Goal: Task Accomplishment & Management: Manage account settings

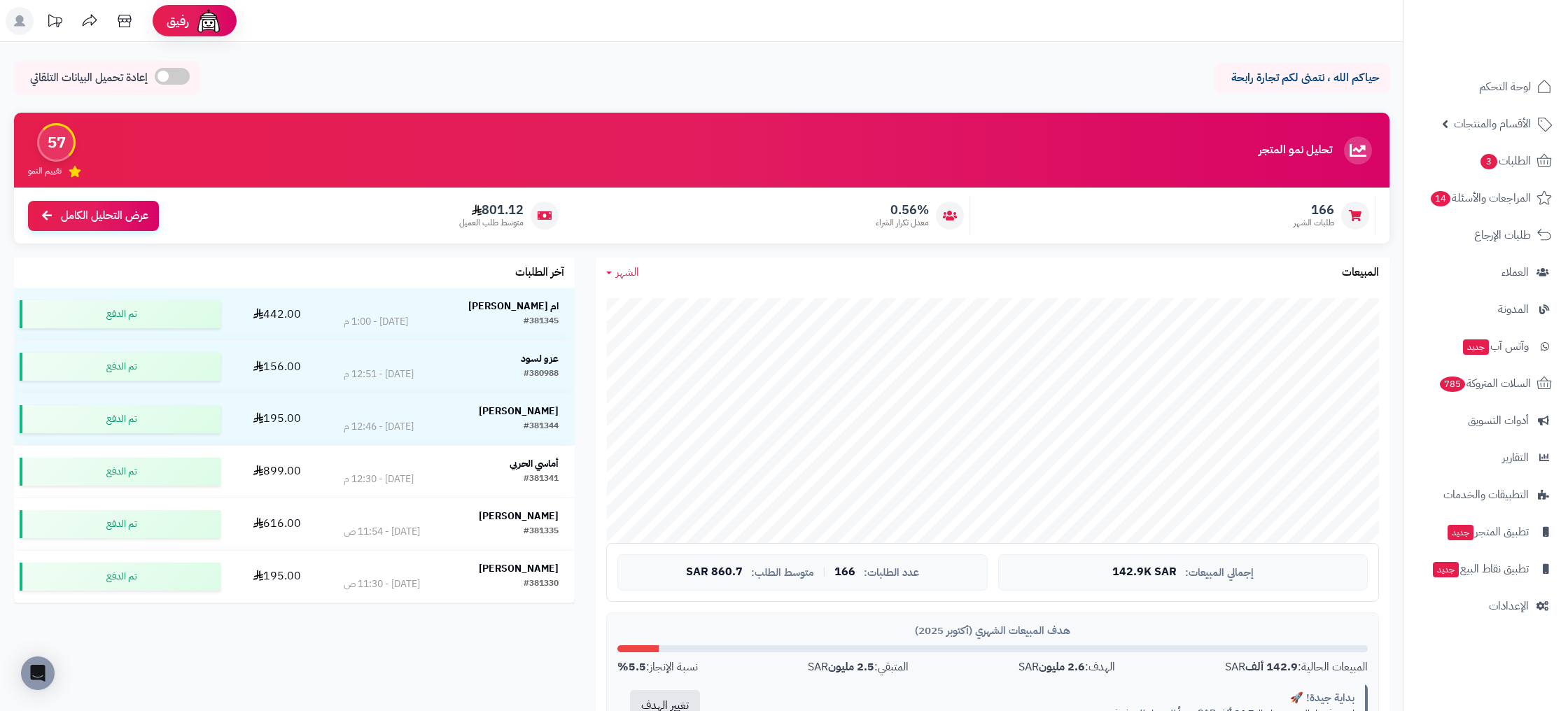
click at [631, 279] on span "الشهر" at bounding box center [627, 273] width 23 height 17
click at [708, 273] on div "الشهر اليوم الأسبوع الشهر السنة المبيعات" at bounding box center [992, 272] width 794 height 30
click at [1469, 173] on link "الطلبات 3" at bounding box center [1486, 161] width 147 height 33
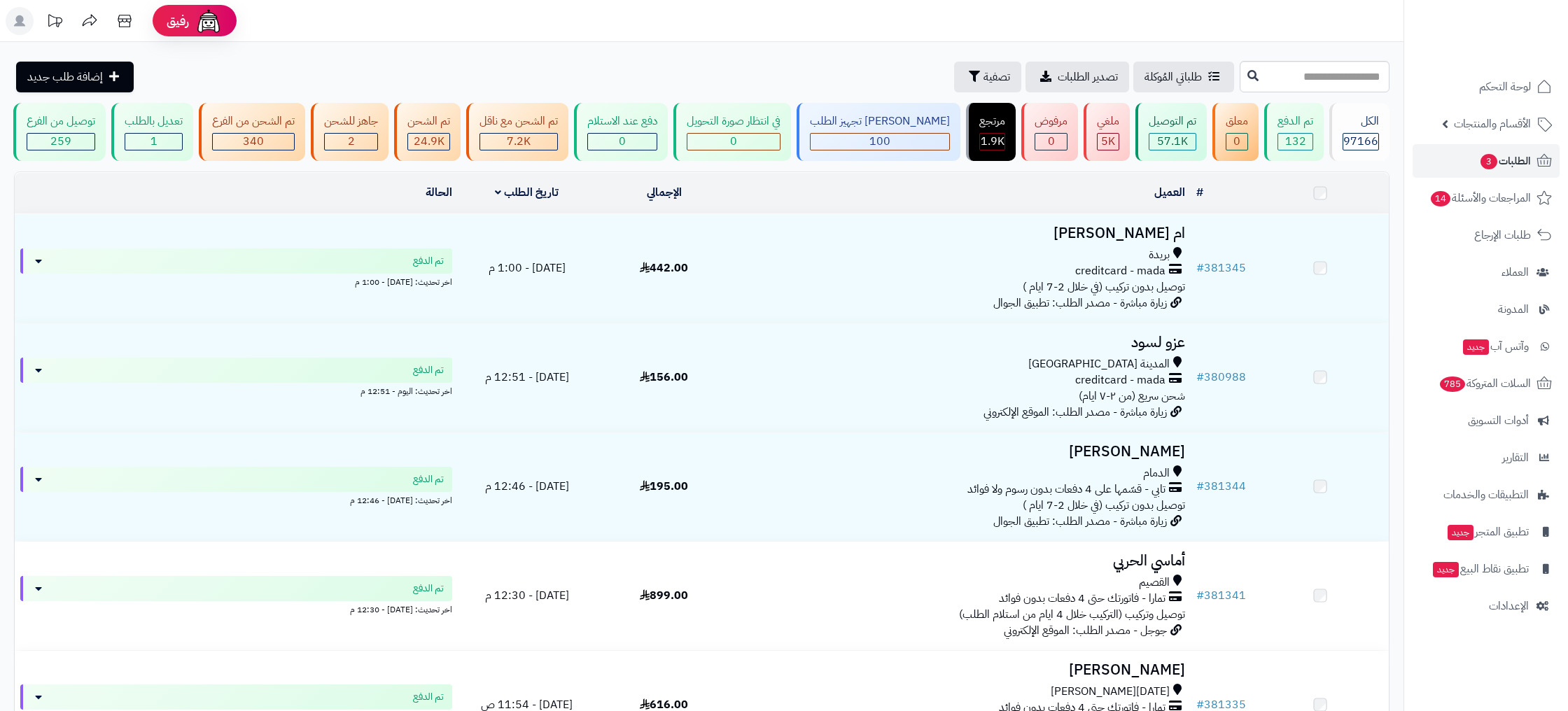
click at [1504, 165] on span "الطلبات 3" at bounding box center [1505, 161] width 52 height 20
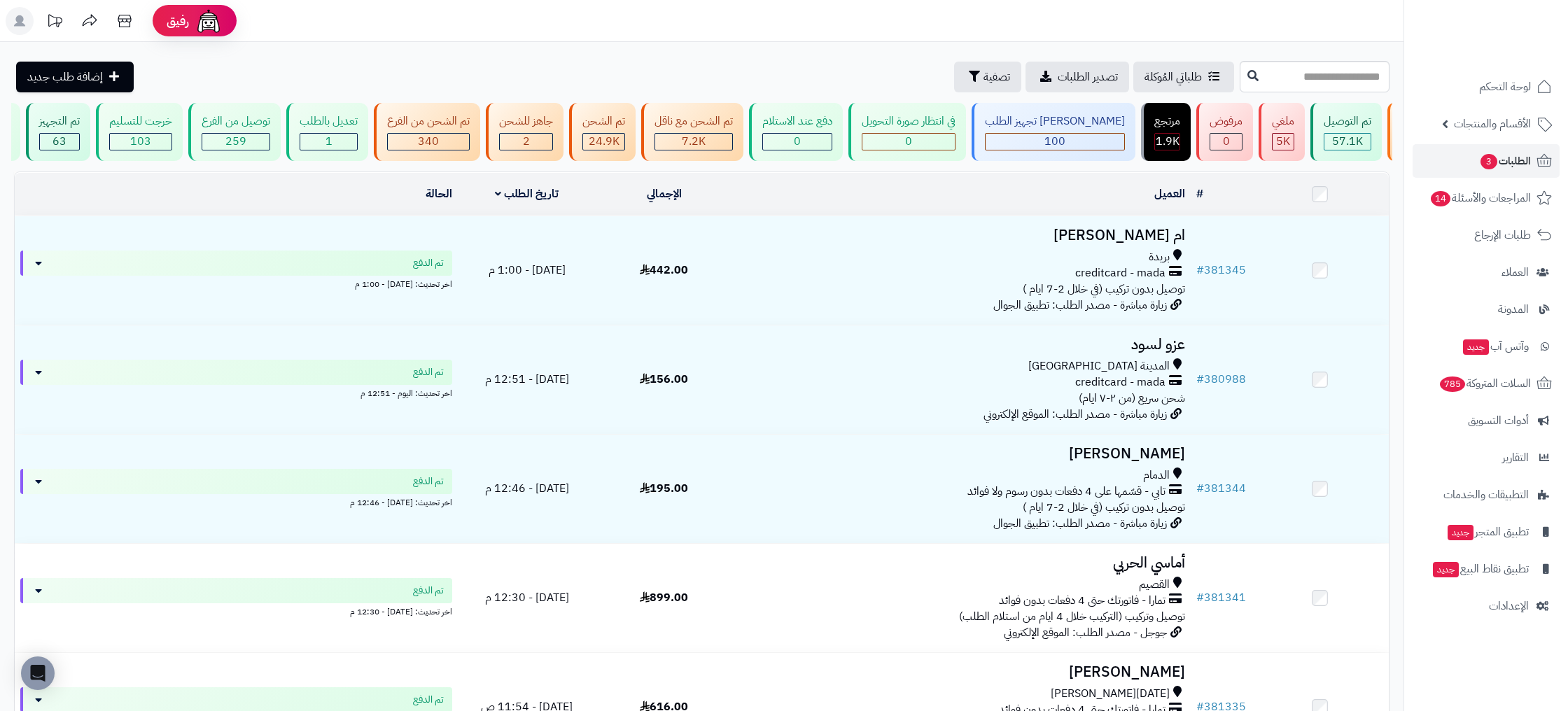
scroll to position [0, -178]
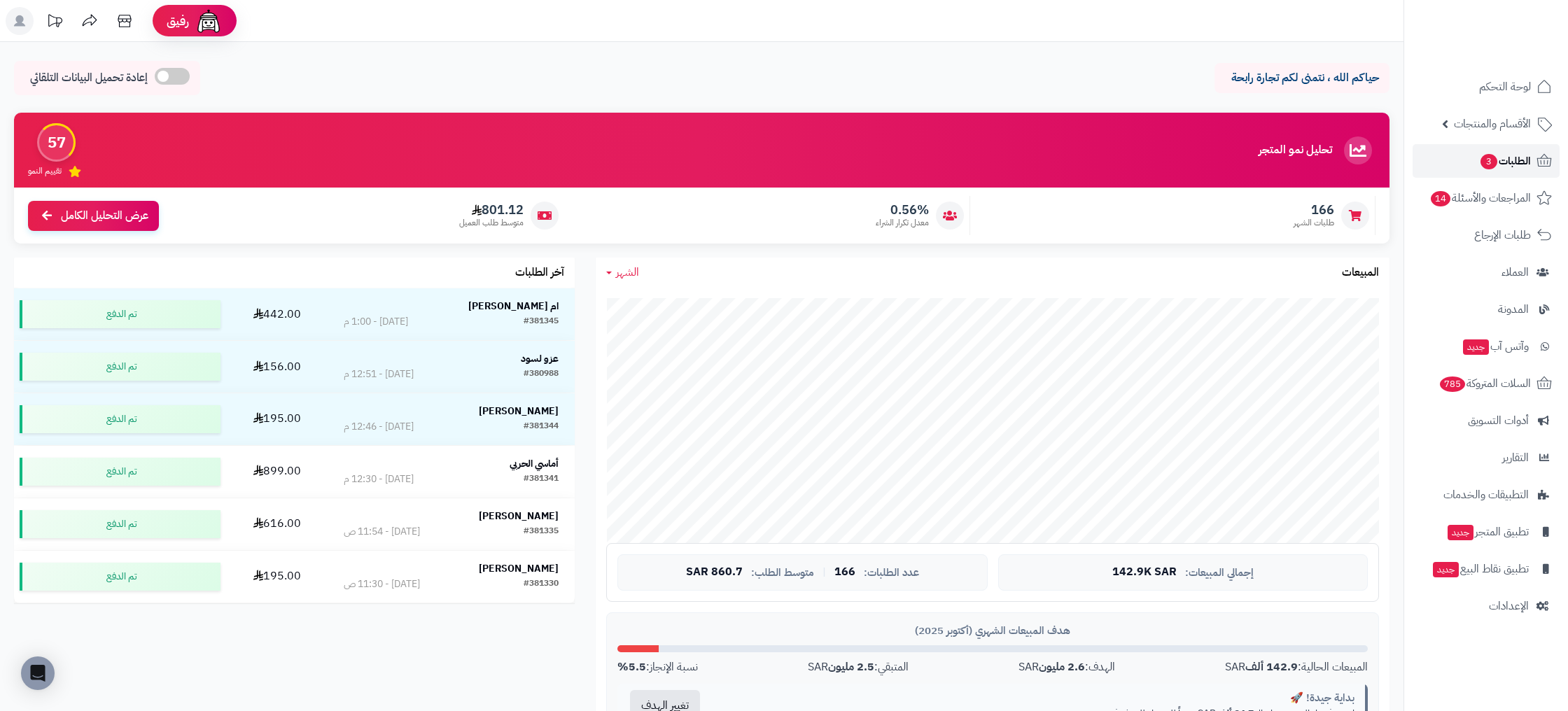
click at [1521, 162] on span "الطلبات 3" at bounding box center [1505, 161] width 52 height 20
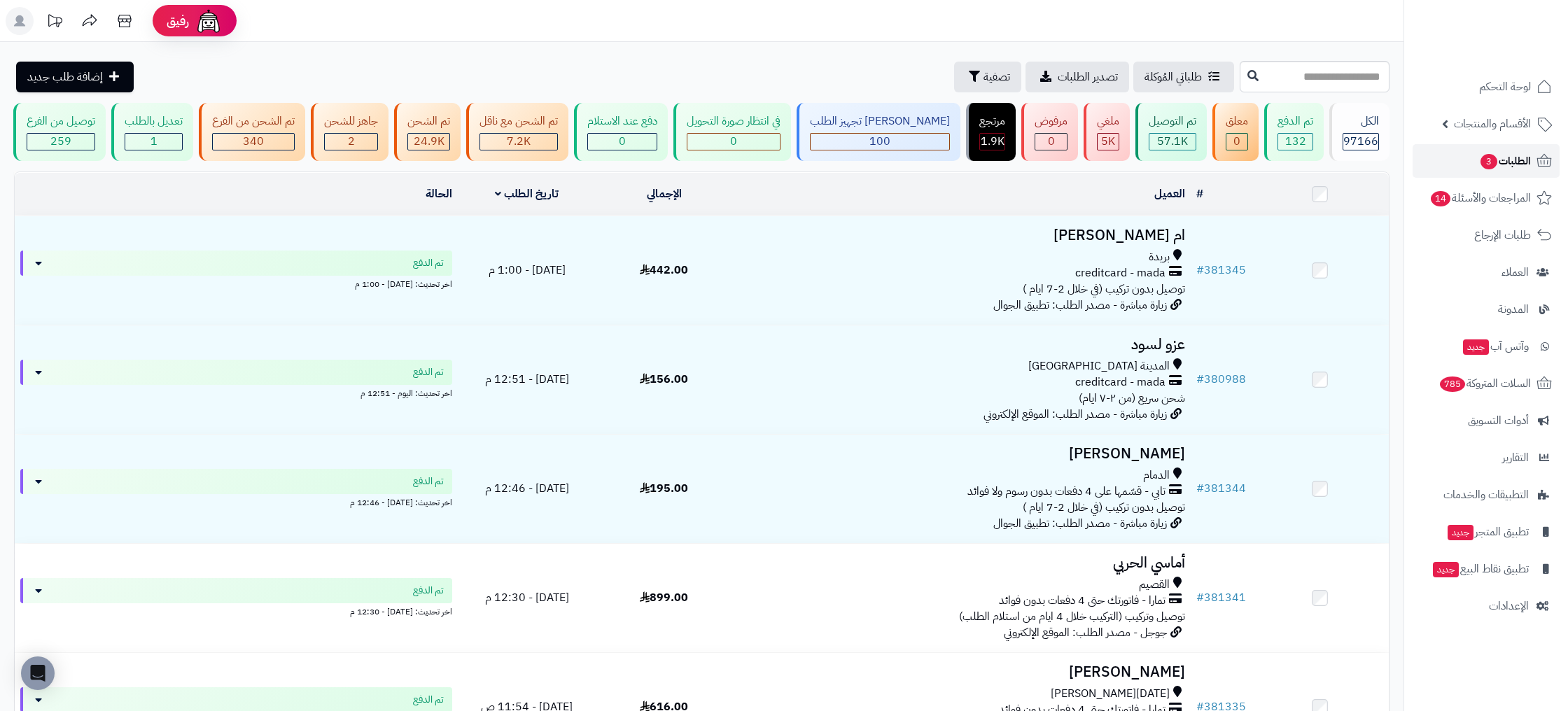
click at [1501, 159] on span "الطلبات 3" at bounding box center [1505, 161] width 52 height 20
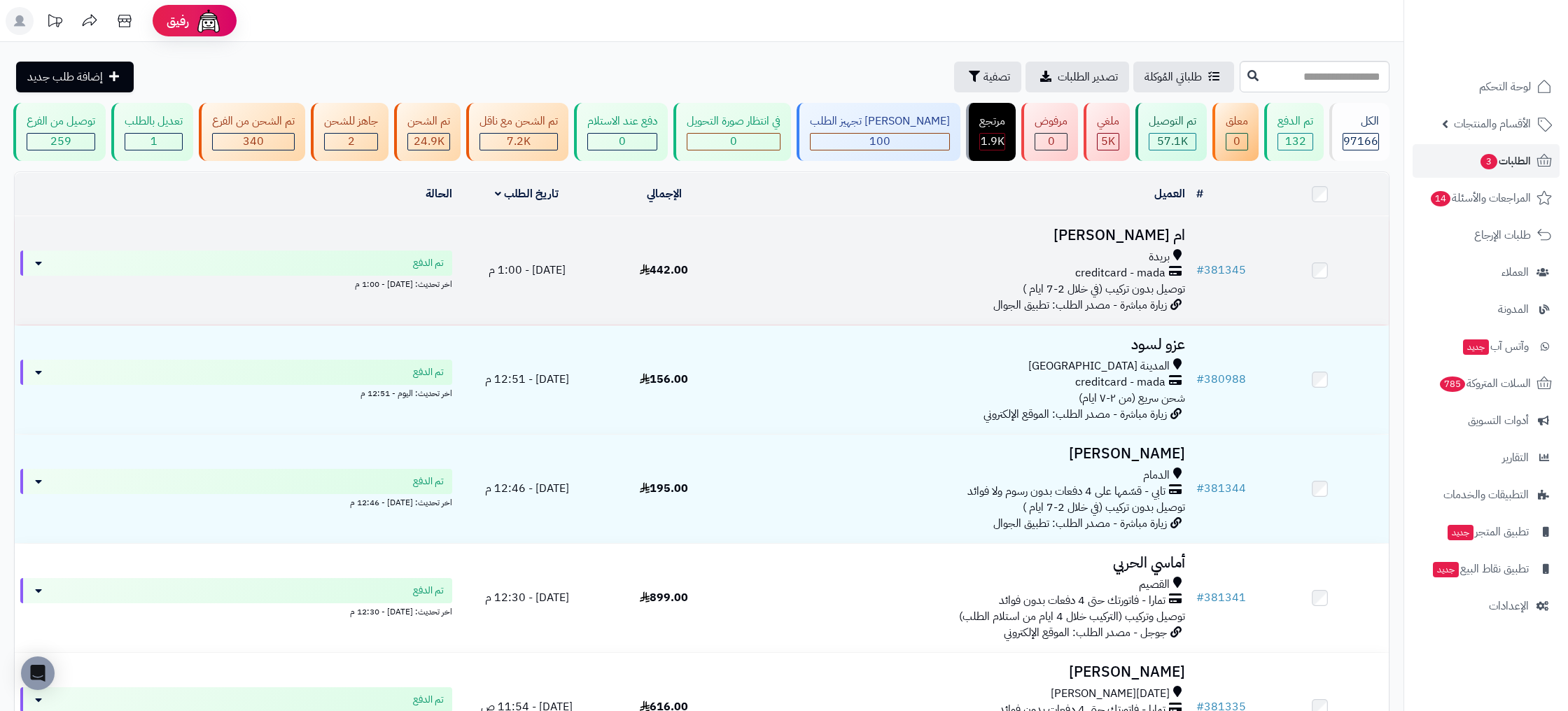
click at [1249, 271] on td "# 381345" at bounding box center [1221, 270] width 61 height 109
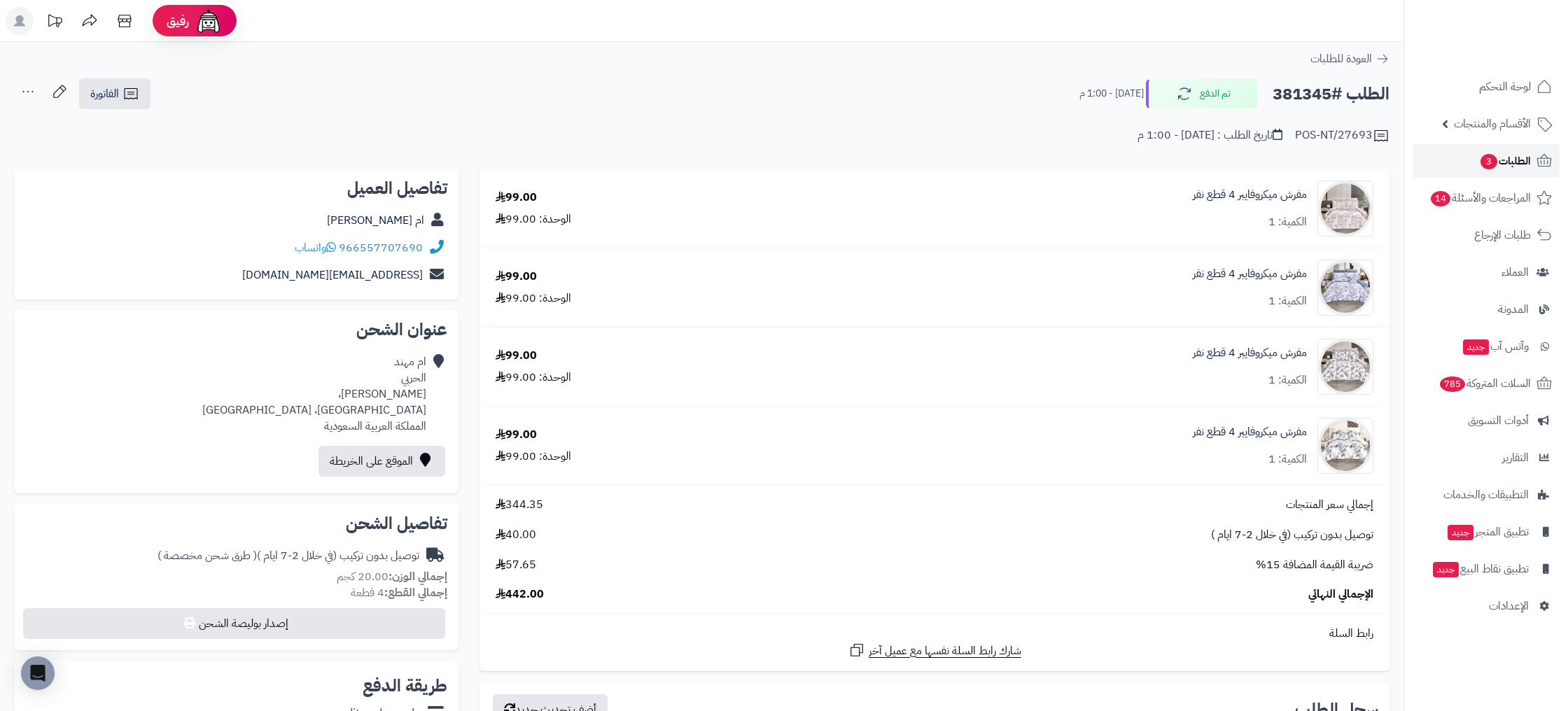
click at [1515, 175] on link "الطلبات 3" at bounding box center [1486, 161] width 147 height 33
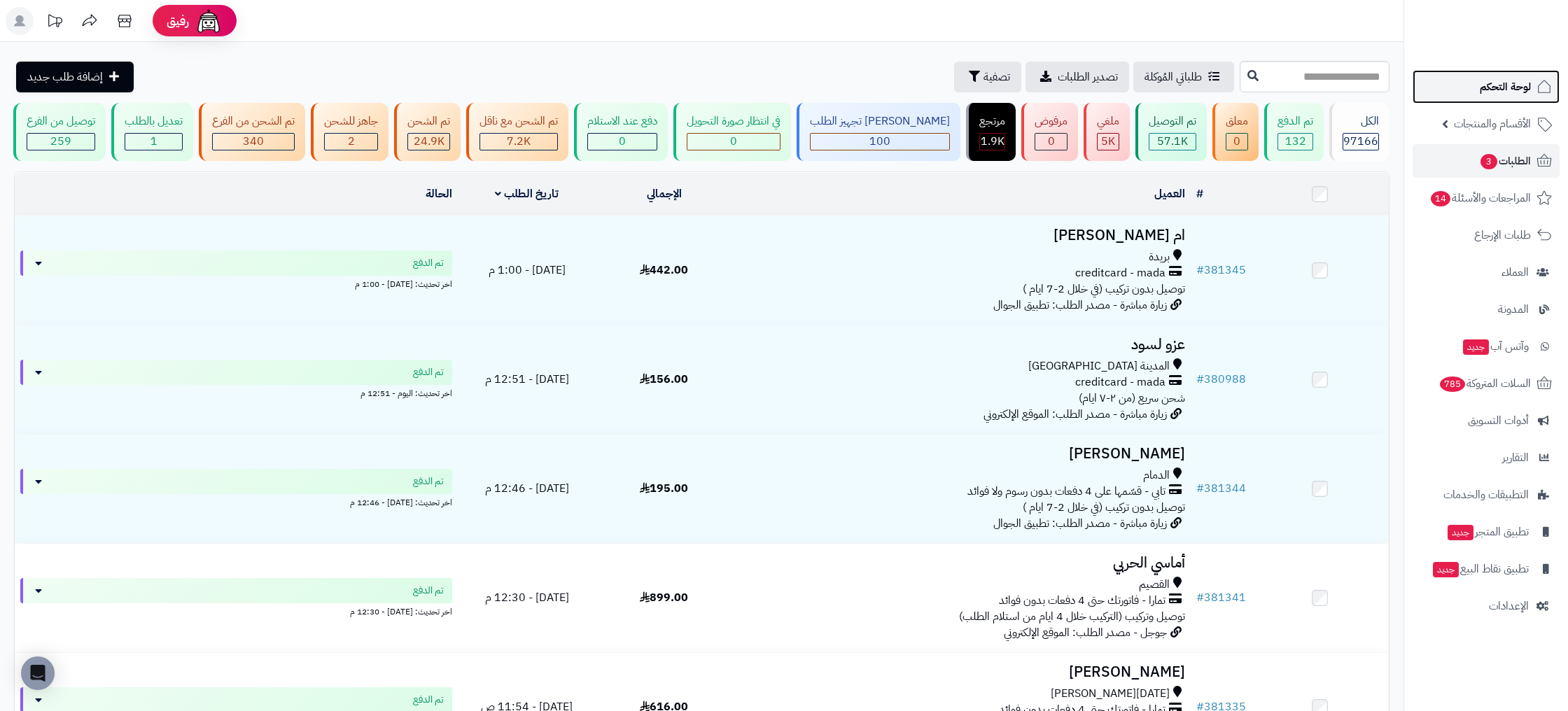
click at [1536, 79] on icon at bounding box center [1545, 87] width 17 height 17
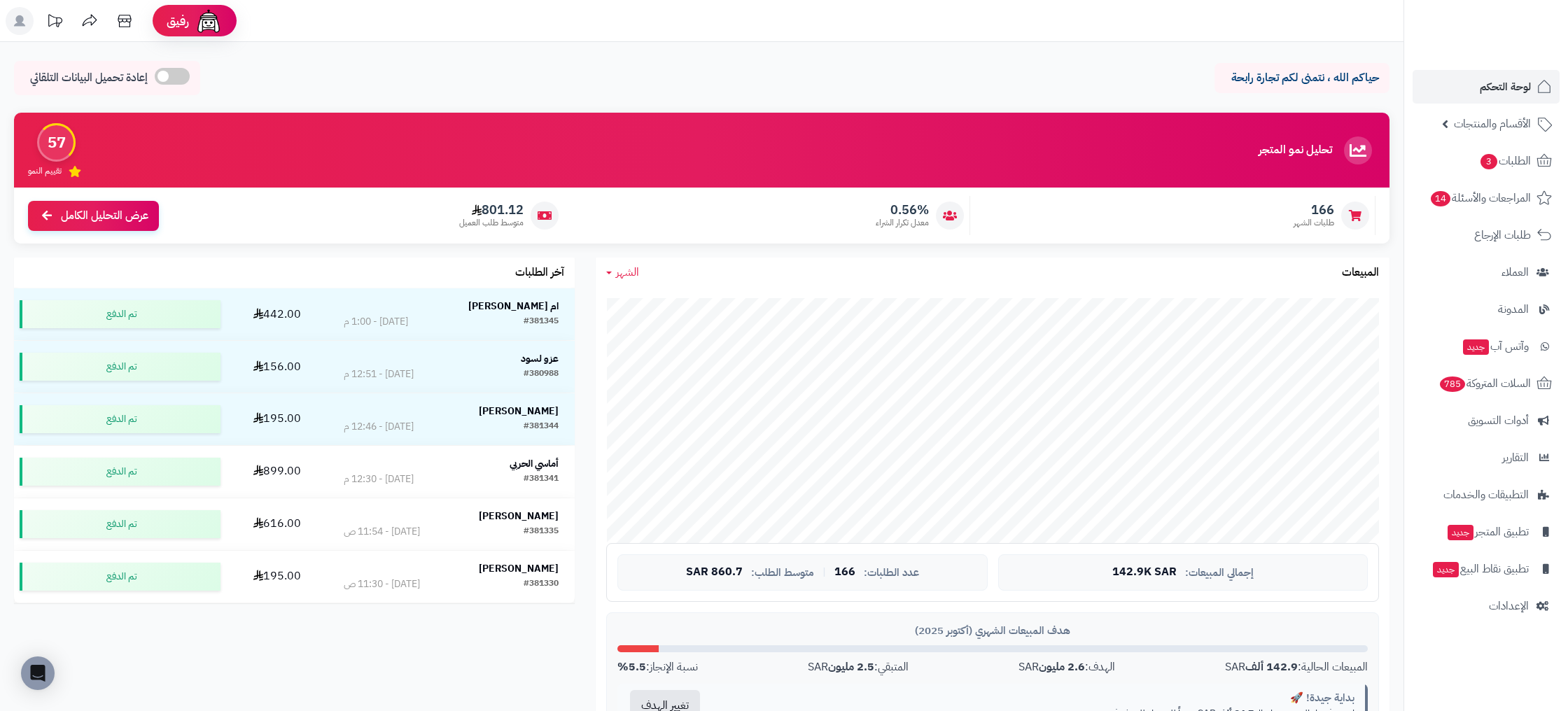
click at [1273, 148] on h3 "تحليل نمو المتجر" at bounding box center [1295, 150] width 73 height 13
click at [1273, 149] on h3 "تحليل نمو المتجر" at bounding box center [1295, 150] width 73 height 13
click at [1211, 140] on div "تحليل نمو المتجر مرحلة النمو 57 تقييم النمو" at bounding box center [702, 150] width 1376 height 75
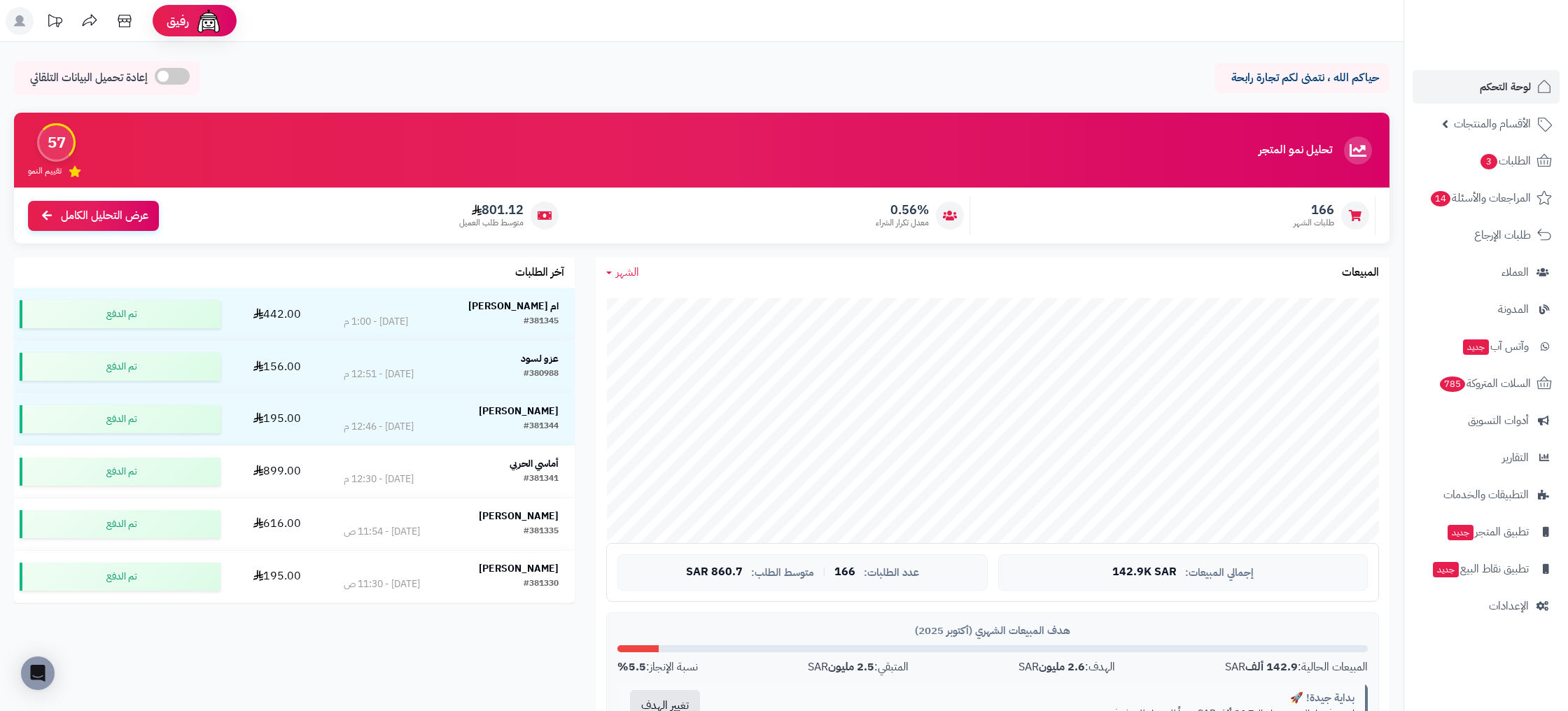
drag, startPoint x: 27, startPoint y: 141, endPoint x: 142, endPoint y: 95, distance: 123.9
click at [29, 141] on div "تحليل نمو المتجر مرحلة النمو 57 تقييم النمو" at bounding box center [702, 150] width 1376 height 75
click at [178, 75] on span at bounding box center [172, 76] width 35 height 17
click at [269, 81] on span at bounding box center [271, 76] width 35 height 17
